Goal: Information Seeking & Learning: Learn about a topic

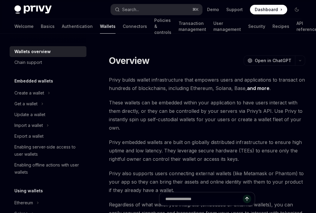
click at [213, 123] on span "These wallets can be embedded within your application to have users interact wi…" at bounding box center [207, 115] width 196 height 34
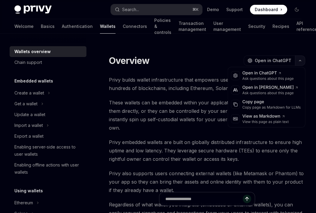
click at [300, 61] on icon "button" at bounding box center [299, 60] width 7 height 2
click at [182, 115] on span "These wallets can be embedded within your application to have users interact wi…" at bounding box center [207, 115] width 196 height 34
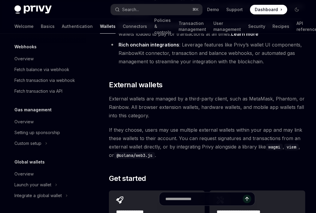
scroll to position [884, 0]
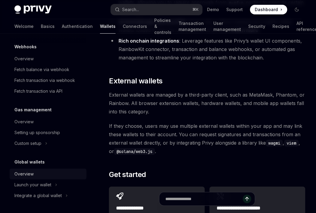
click at [41, 172] on div "Overview" at bounding box center [48, 173] width 68 height 7
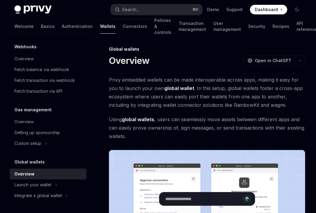
scroll to position [82, 0]
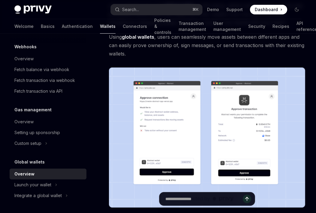
click at [138, 118] on img at bounding box center [207, 137] width 196 height 140
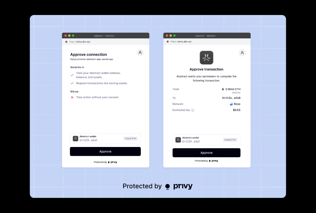
click at [137, 117] on img at bounding box center [158, 106] width 256 height 183
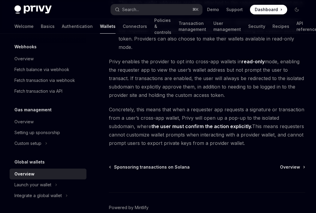
scroll to position [582, 0]
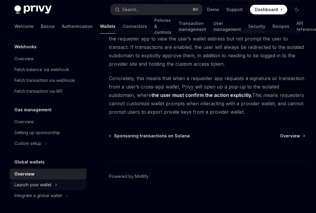
click at [43, 183] on div "Launch your wallet" at bounding box center [32, 184] width 37 height 7
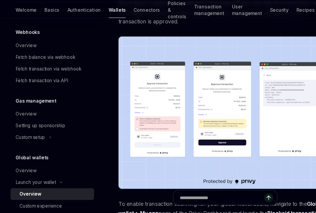
scroll to position [352, 0]
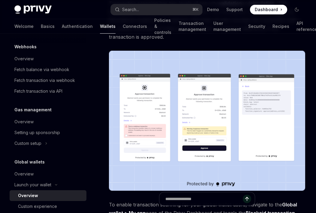
click at [45, 11] on img at bounding box center [32, 9] width 37 height 8
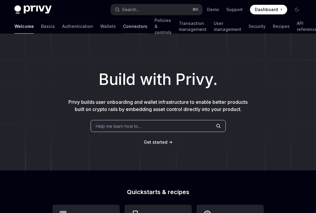
click at [123, 25] on link "Connectors" at bounding box center [135, 26] width 24 height 14
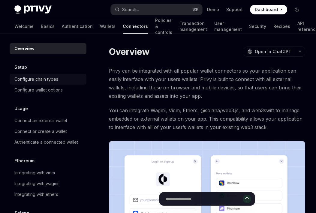
click at [64, 82] on div "Configure chain types" at bounding box center [48, 79] width 68 height 7
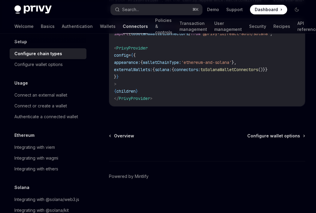
scroll to position [40, 0]
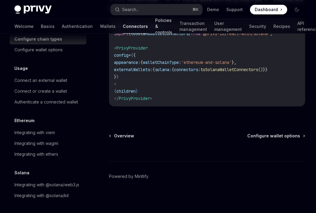
click at [155, 24] on link "Policies & controls" at bounding box center [163, 26] width 17 height 14
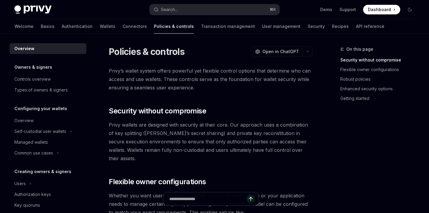
click at [45, 13] on img at bounding box center [32, 9] width 37 height 8
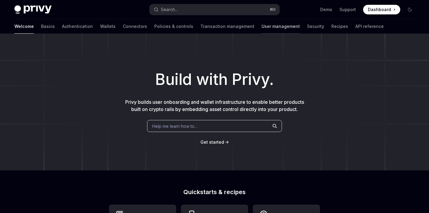
click at [262, 29] on link "User management" at bounding box center [281, 26] width 38 height 14
type textarea "*"
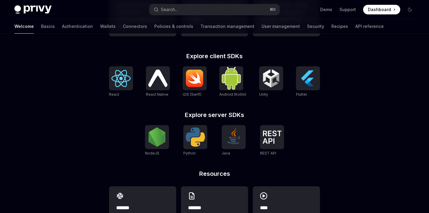
scroll to position [264, 0]
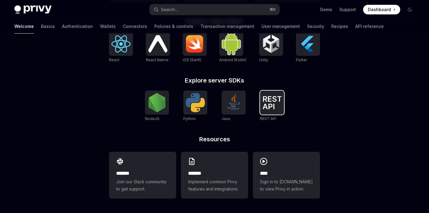
click at [265, 100] on img at bounding box center [272, 102] width 19 height 13
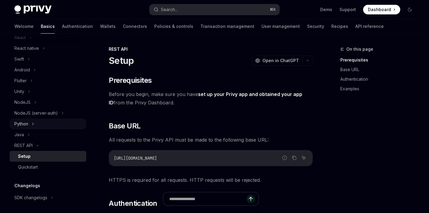
scroll to position [85, 0]
click at [100, 27] on link "Wallets" at bounding box center [108, 26] width 16 height 14
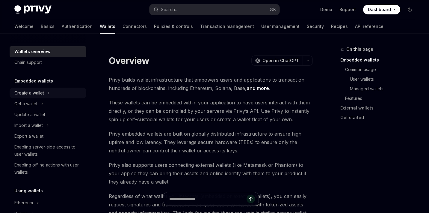
click at [47, 92] on div "Create a wallet" at bounding box center [48, 93] width 77 height 11
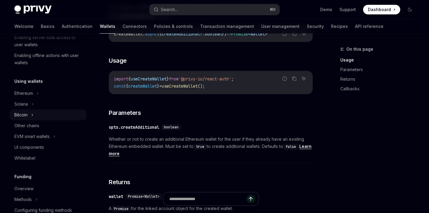
scroll to position [130, 0]
click at [56, 130] on link "Other chains" at bounding box center [48, 126] width 77 height 11
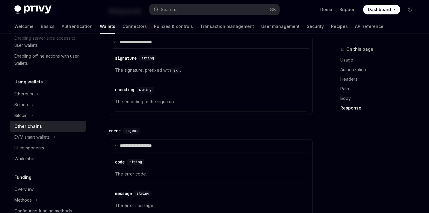
scroll to position [795, 0]
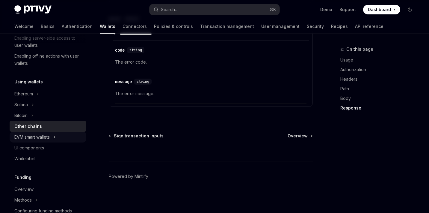
click at [46, 140] on div "EVM smart wallets" at bounding box center [31, 136] width 35 height 7
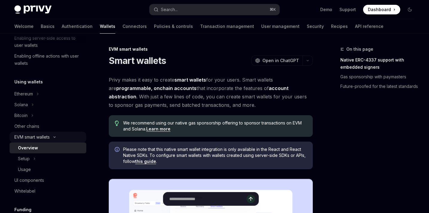
click at [51, 136] on div "EVM smart wallets" at bounding box center [48, 137] width 77 height 11
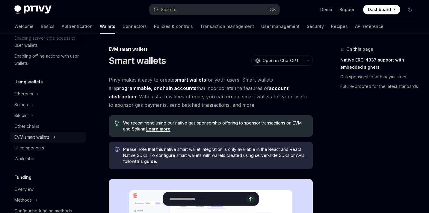
click at [51, 136] on div "EVM smart wallets" at bounding box center [48, 137] width 77 height 11
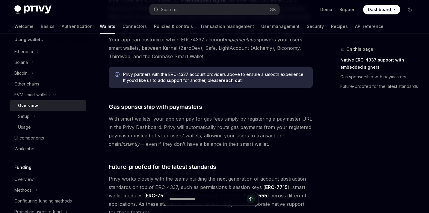
scroll to position [512, 0]
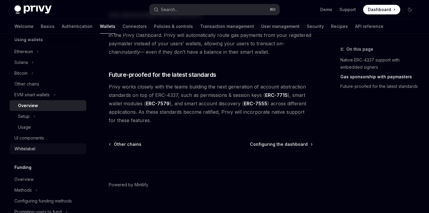
click at [44, 145] on link "Whitelabel" at bounding box center [48, 148] width 77 height 11
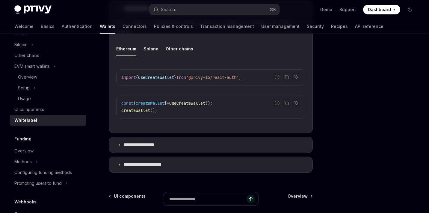
scroll to position [213, 0]
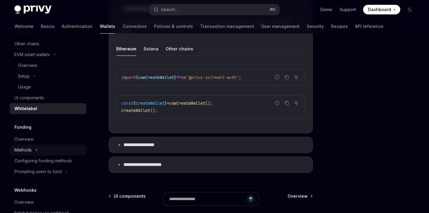
click at [44, 147] on div "Methods" at bounding box center [48, 150] width 77 height 11
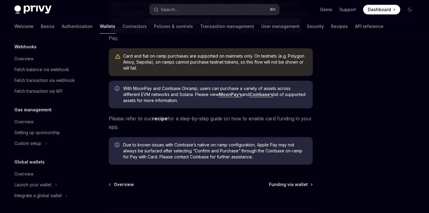
scroll to position [234, 0]
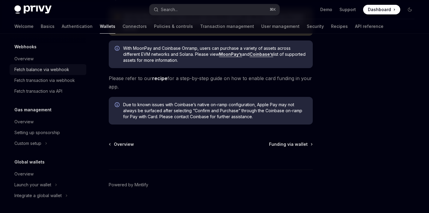
click at [61, 65] on link "Fetch balance via webhook" at bounding box center [48, 69] width 77 height 11
type textarea "*"
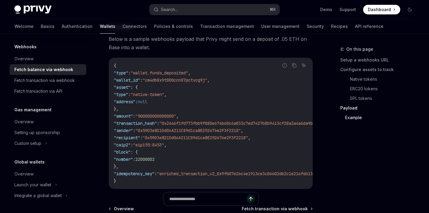
scroll to position [1100, 0]
